Goal: Check status: Check status

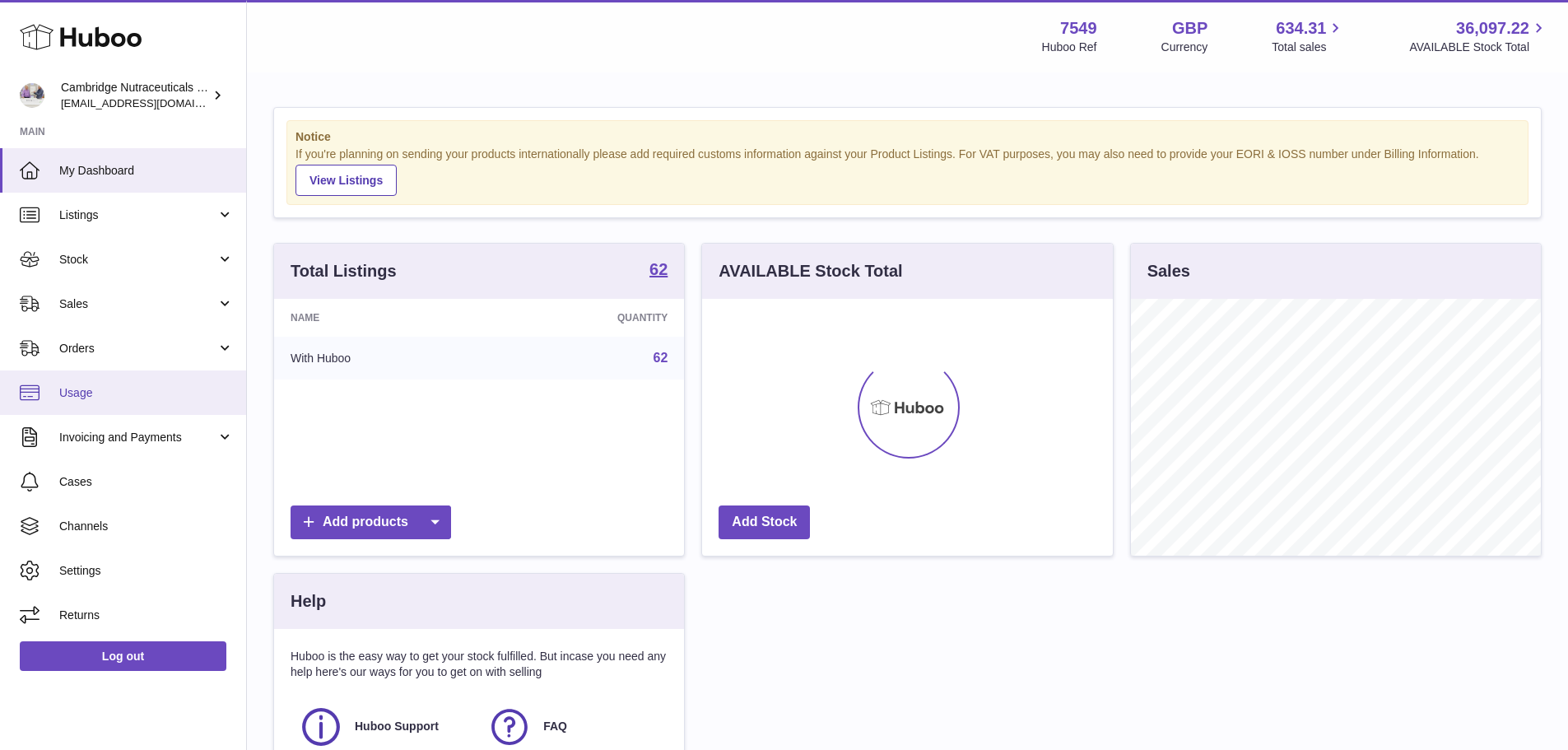
scroll to position [257, 411]
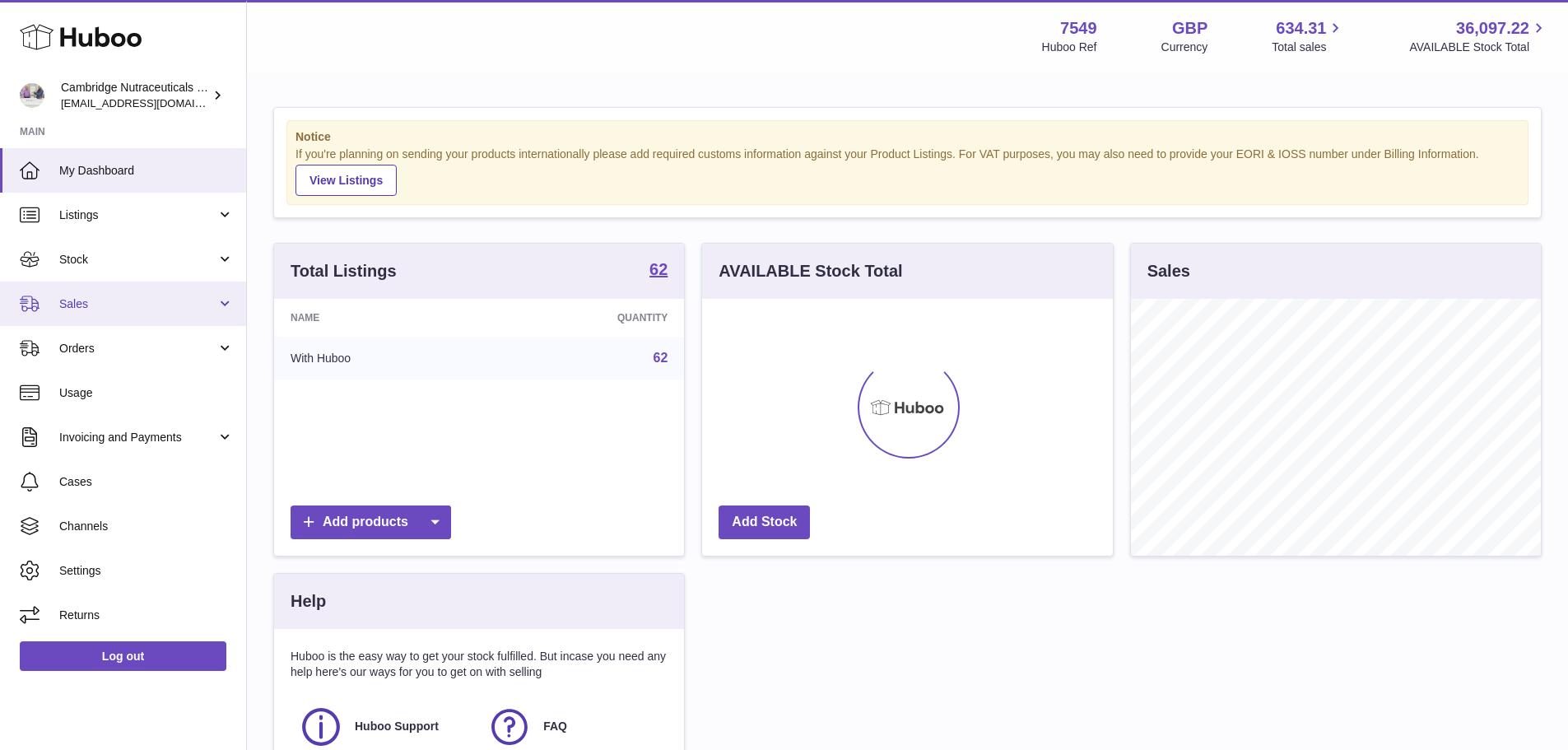
click at [86, 305] on span "Sales" at bounding box center [137, 303] width 157 height 15
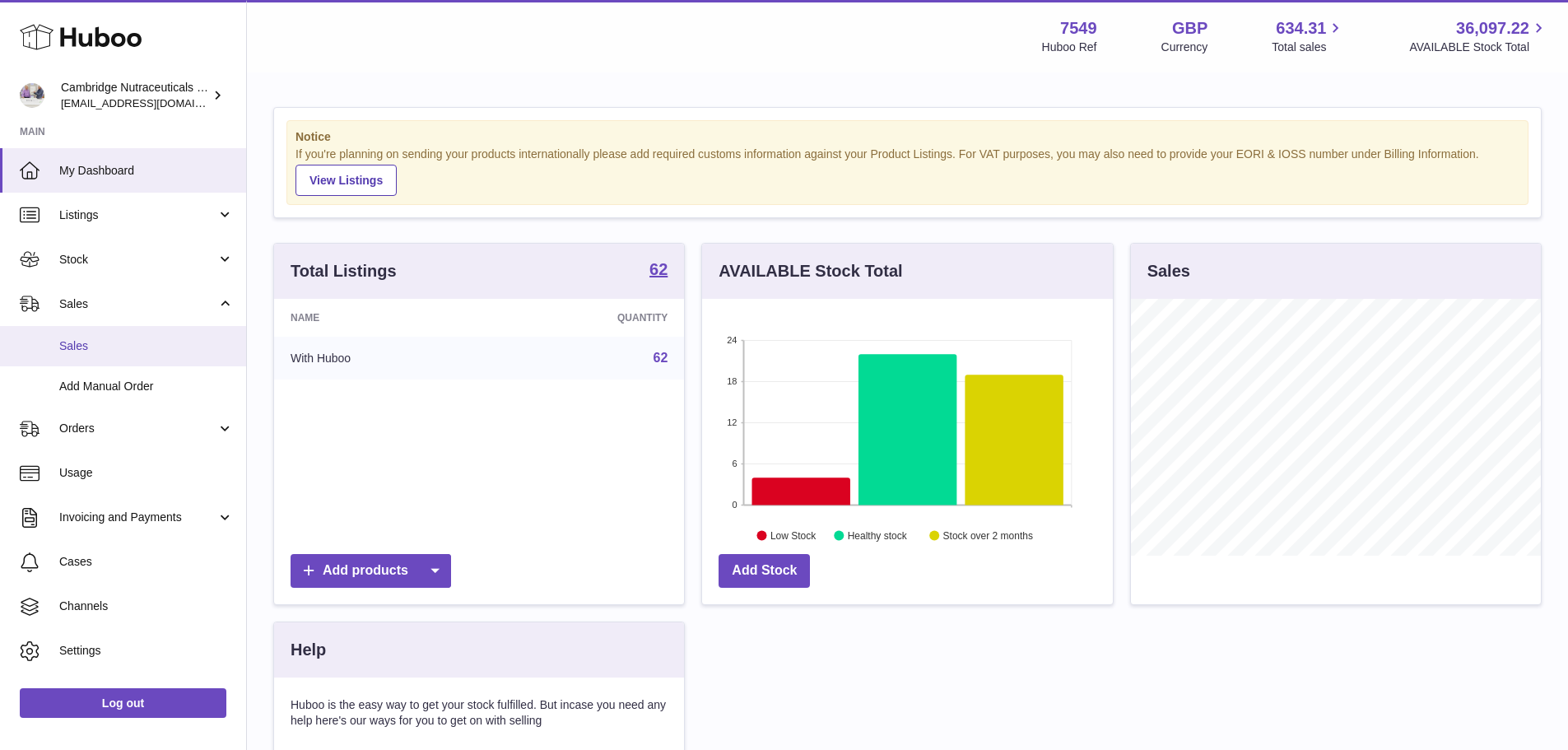
click at [102, 345] on span "Sales" at bounding box center [146, 345] width 174 height 15
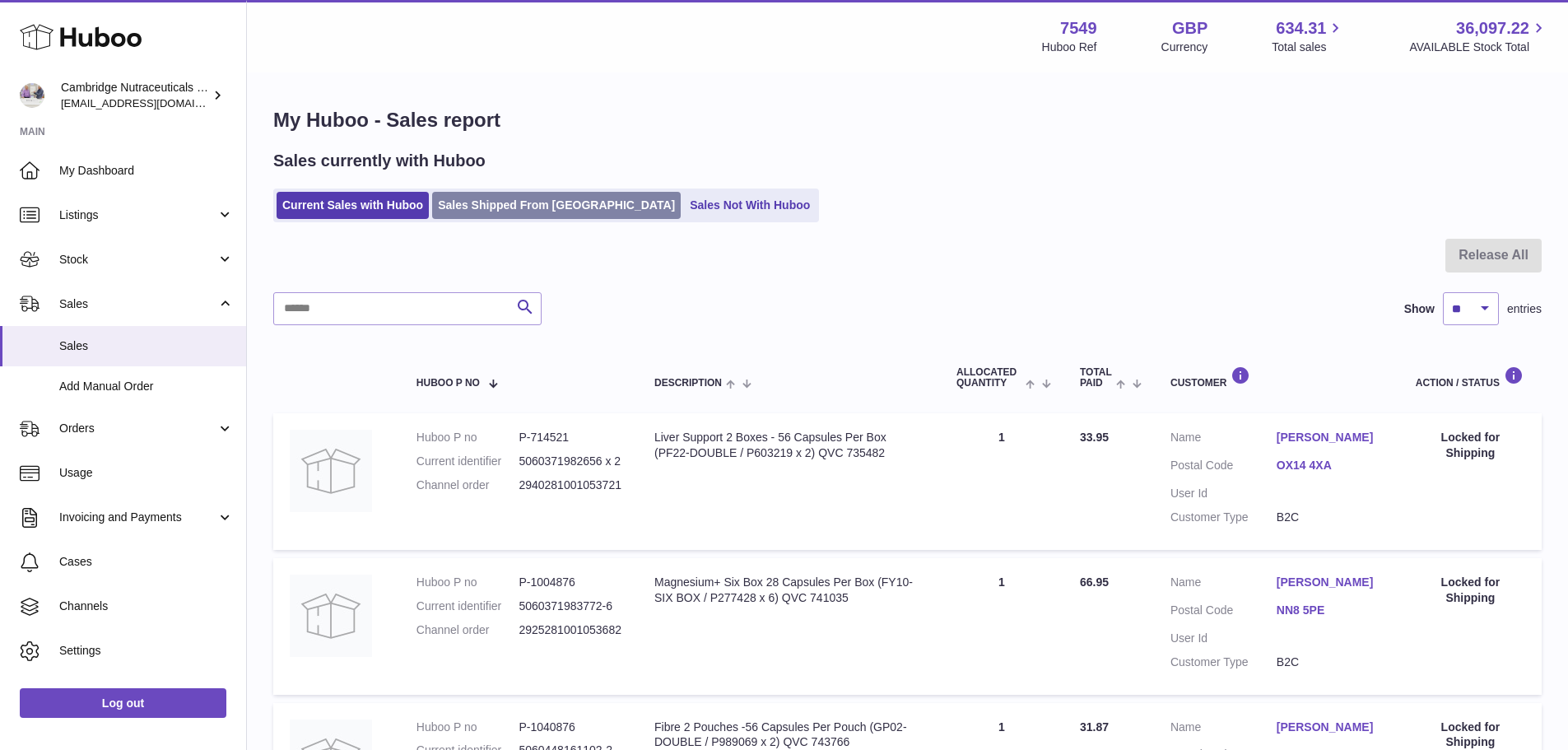
click at [473, 207] on link "Sales Shipped From Huboo" at bounding box center [556, 205] width 249 height 27
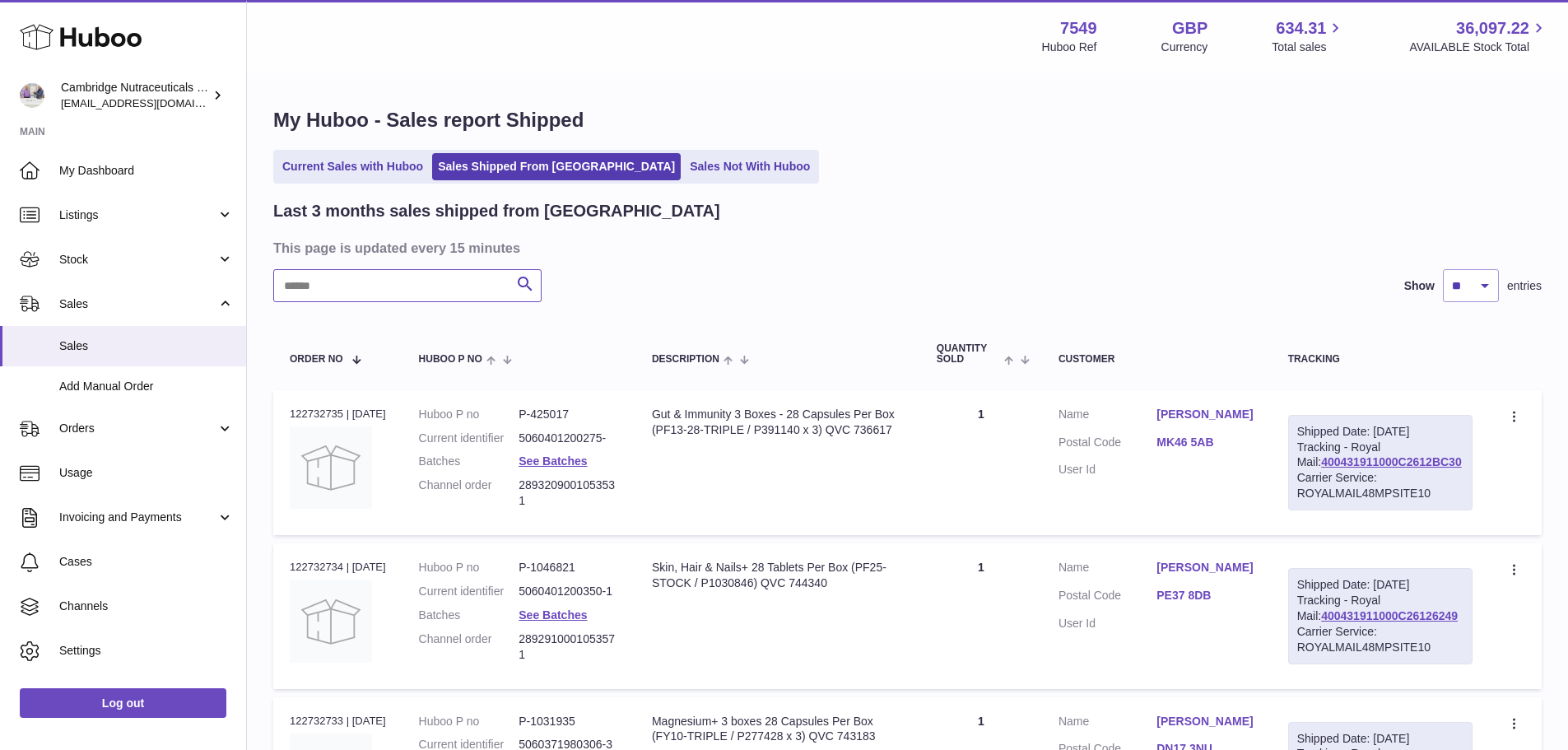
click at [401, 296] on input "text" at bounding box center [407, 285] width 268 height 33
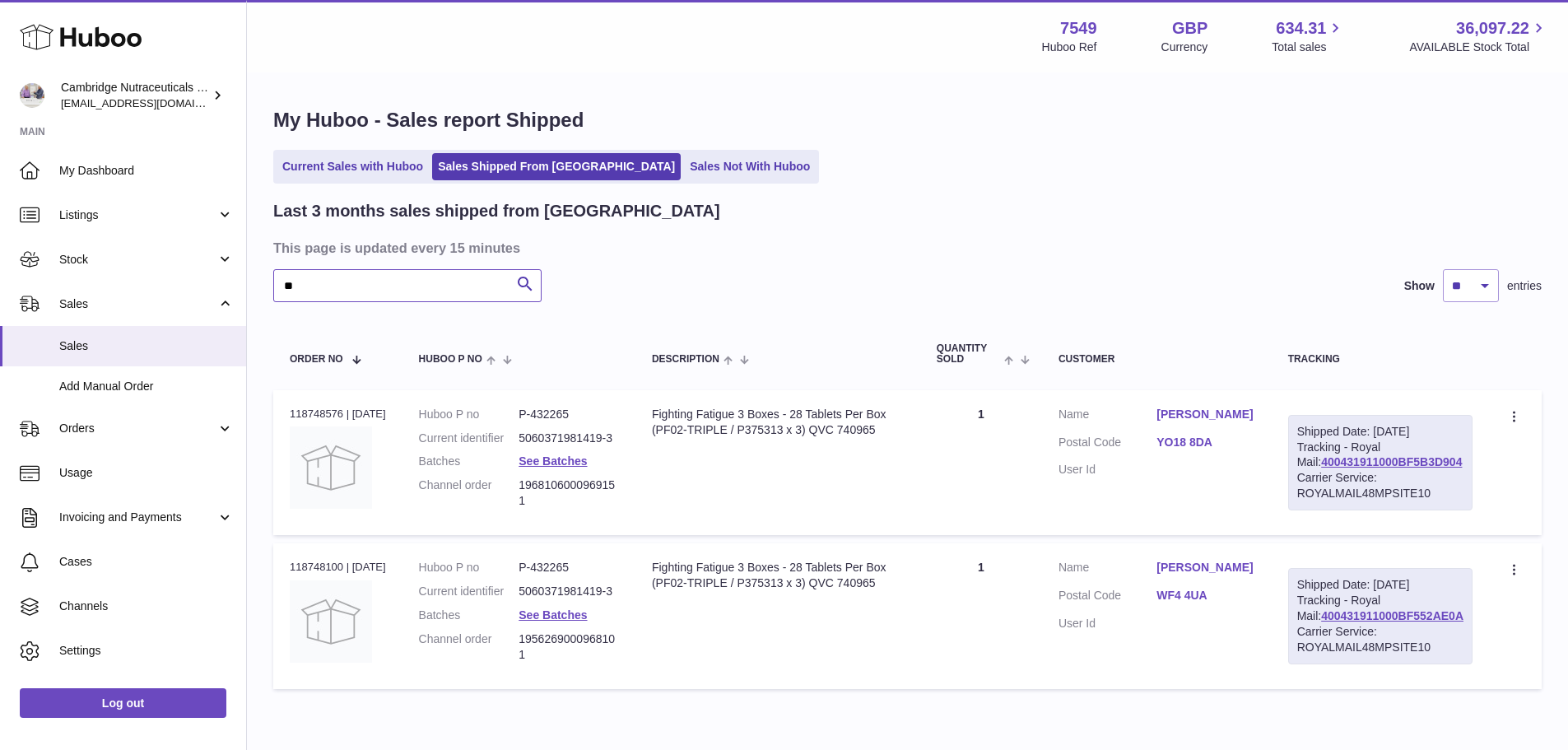
type input "*"
